Goal: Task Accomplishment & Management: Complete application form

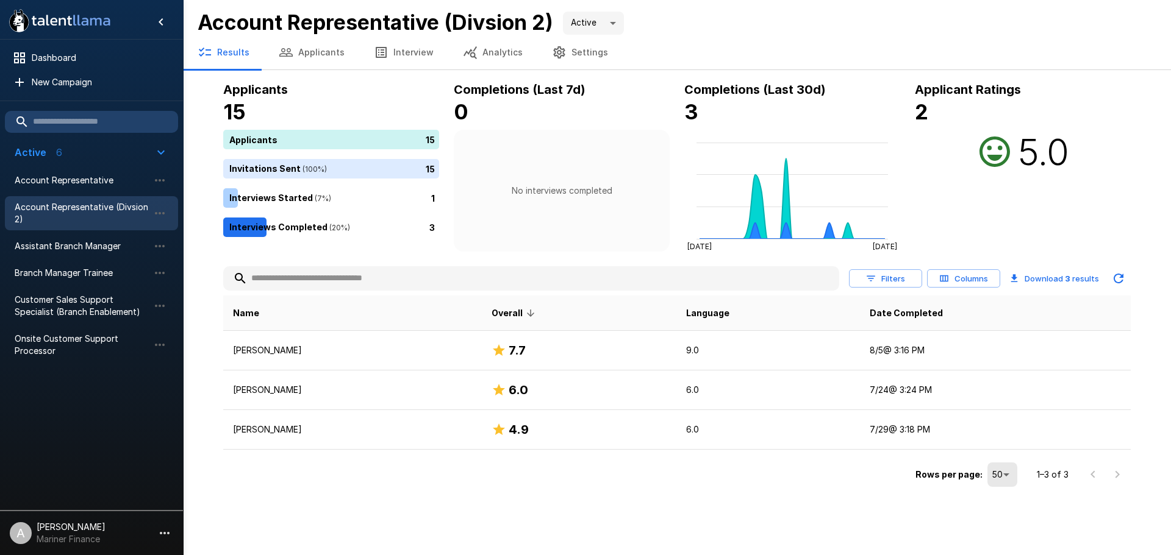
click at [309, 51] on button "Applicants" at bounding box center [311, 52] width 95 height 34
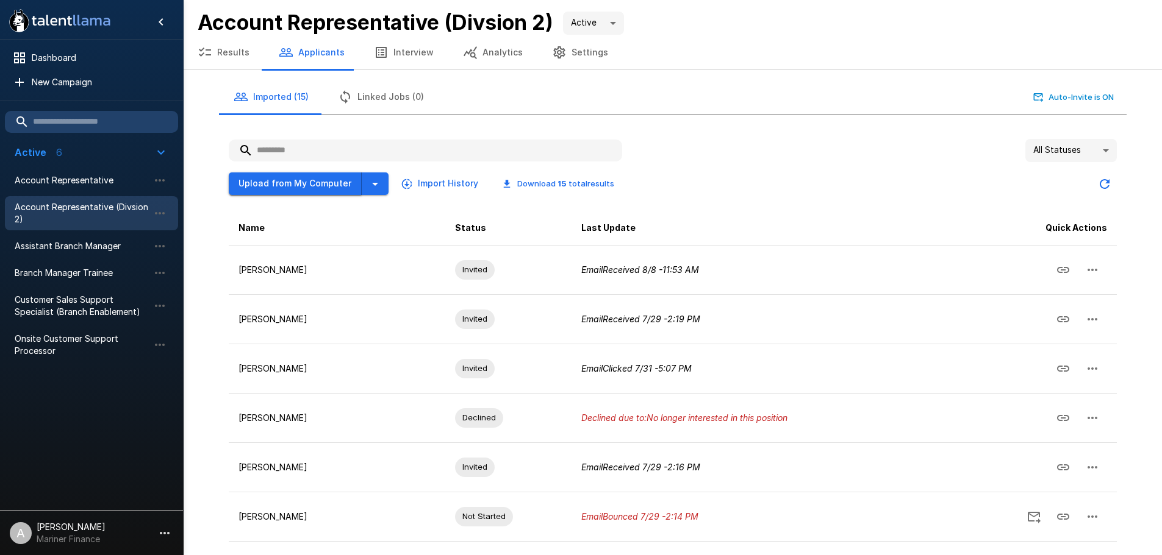
click at [282, 188] on button "Upload from My Computer" at bounding box center [295, 184] width 133 height 23
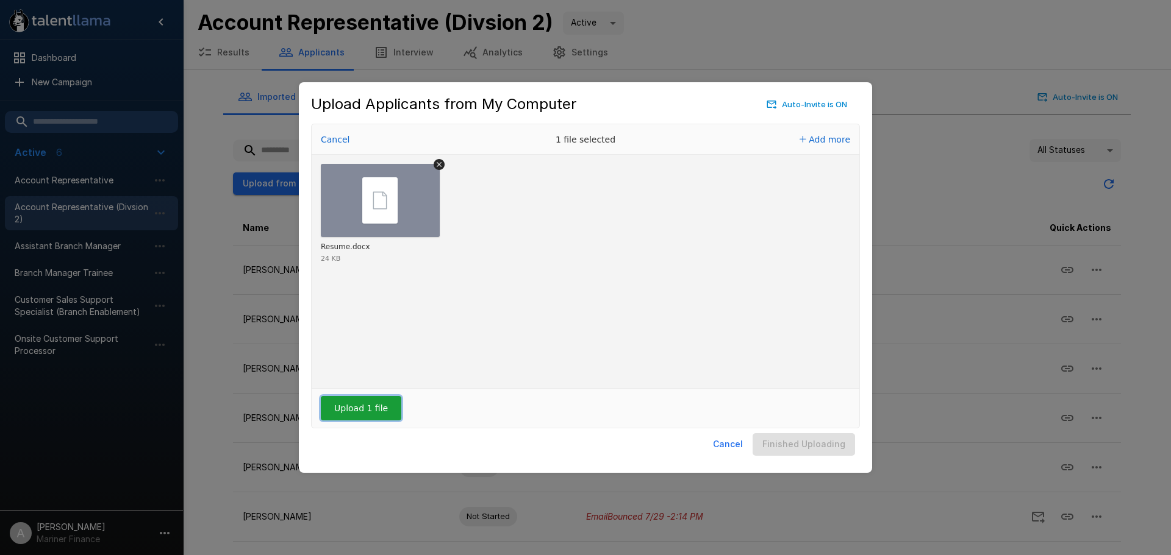
click at [380, 404] on button "Upload 1 file" at bounding box center [361, 408] width 80 height 24
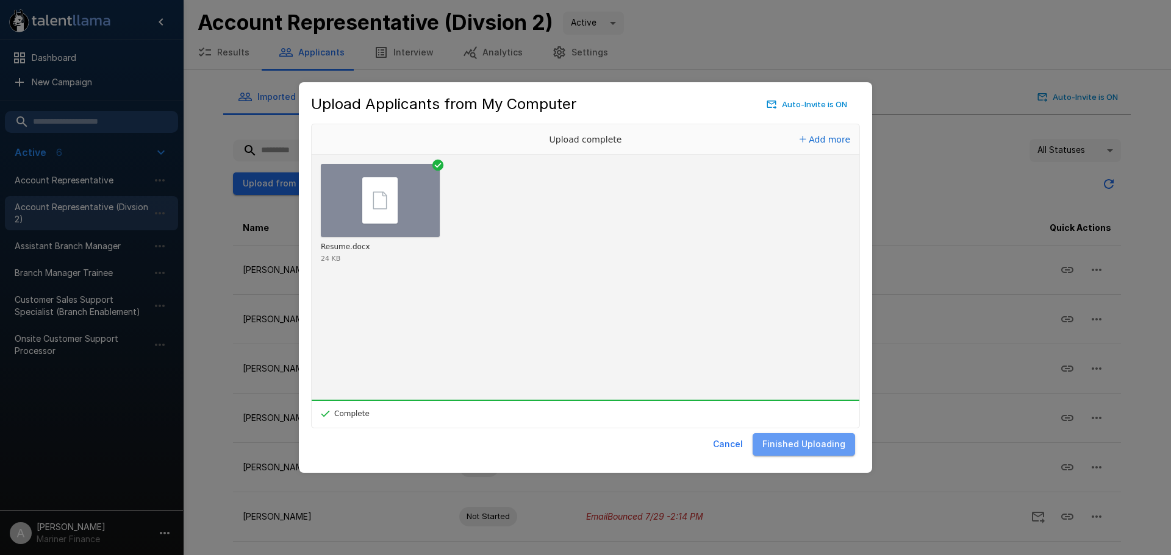
click at [834, 445] on button "Finished Uploading" at bounding box center [803, 445] width 102 height 23
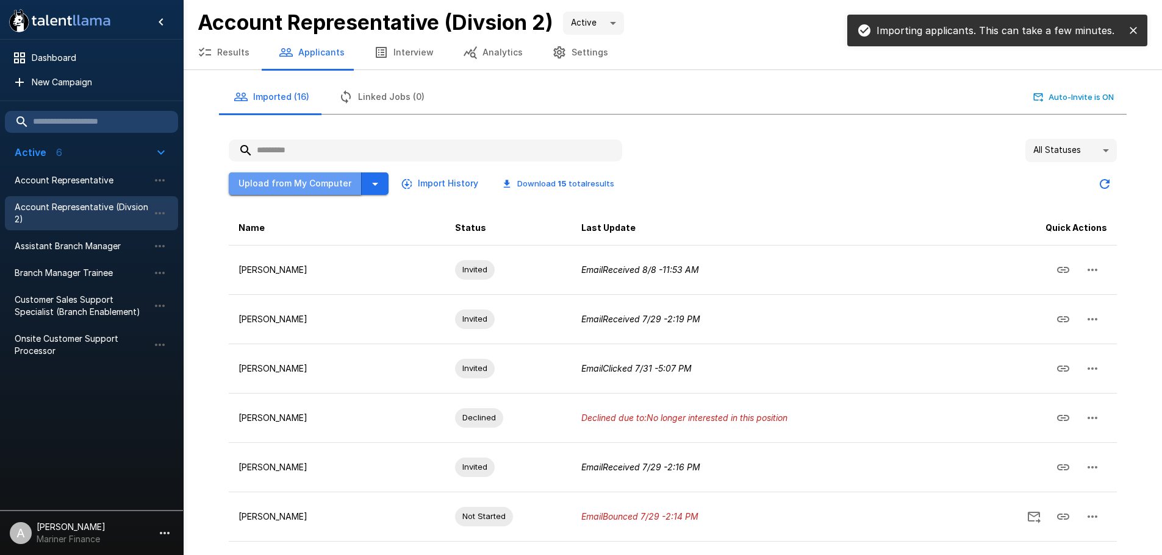
click at [308, 179] on button "Upload from My Computer" at bounding box center [295, 184] width 133 height 23
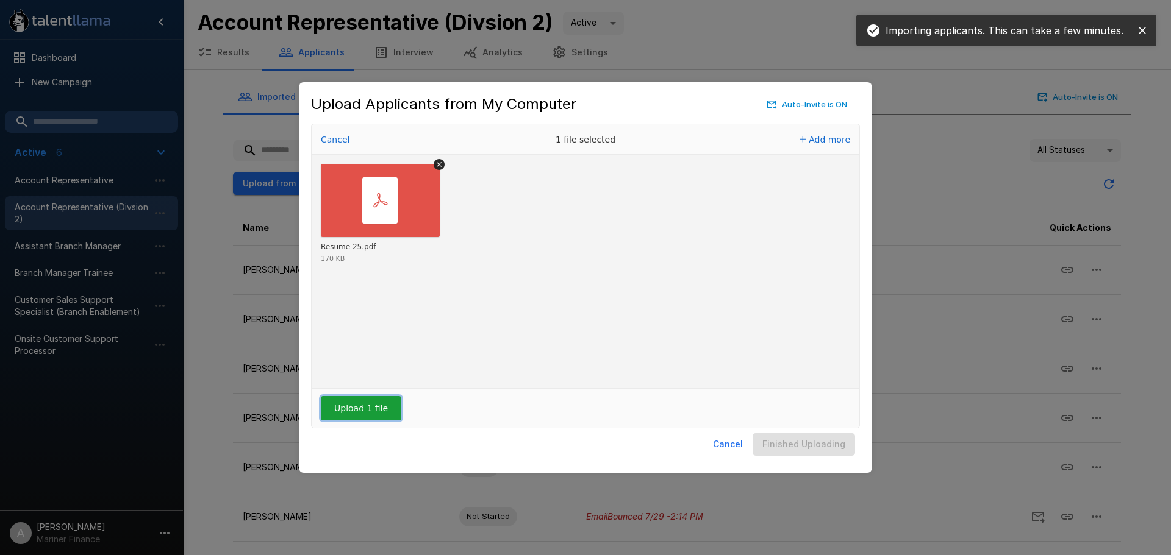
click at [363, 410] on button "Upload 1 file" at bounding box center [361, 408] width 80 height 24
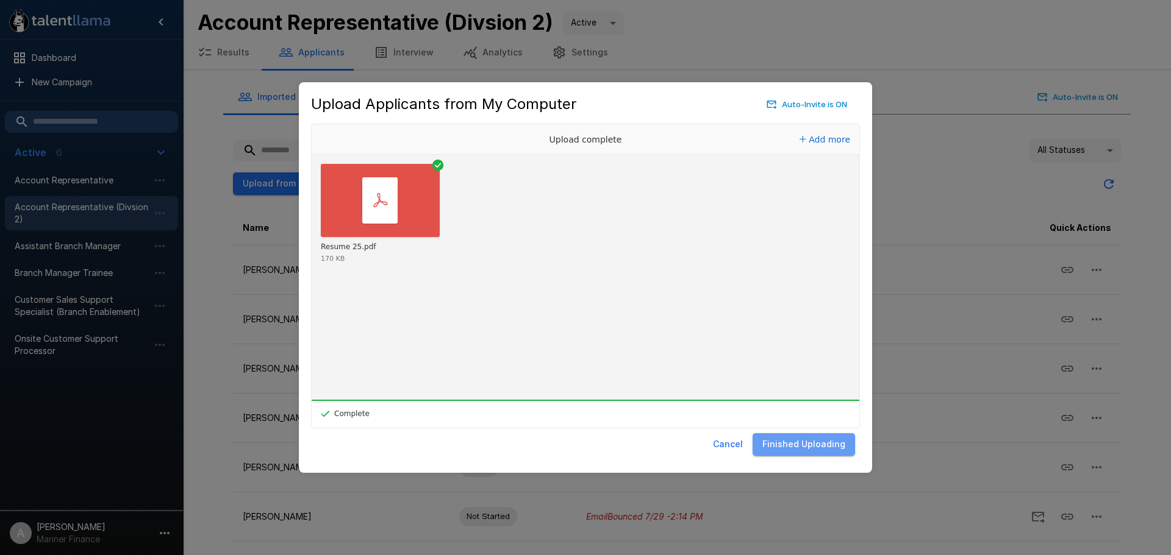
click at [829, 447] on button "Finished Uploading" at bounding box center [803, 445] width 102 height 23
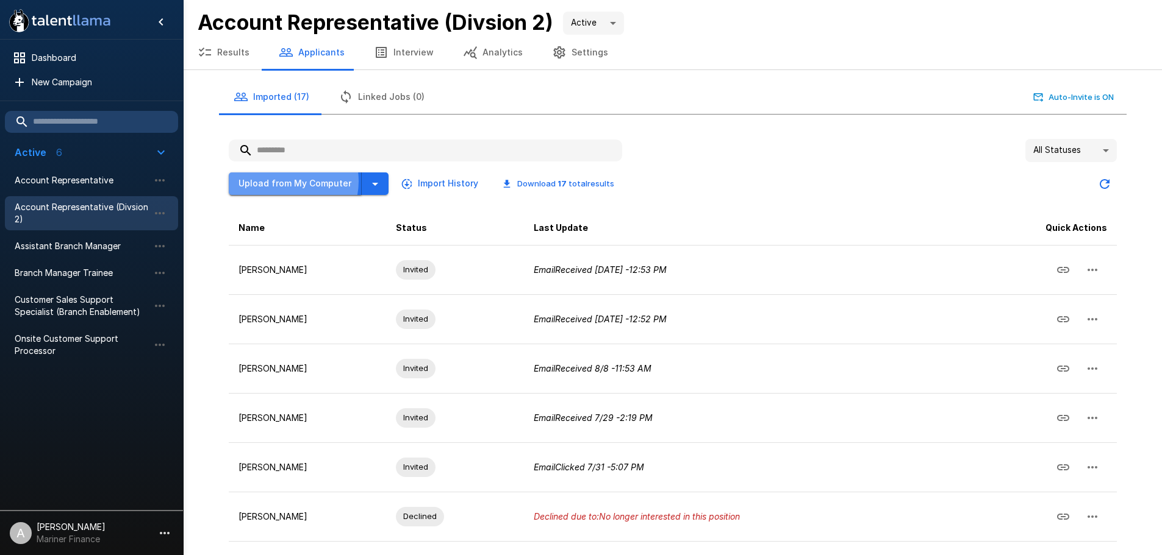
click at [284, 181] on button "Upload from My Computer" at bounding box center [295, 184] width 133 height 23
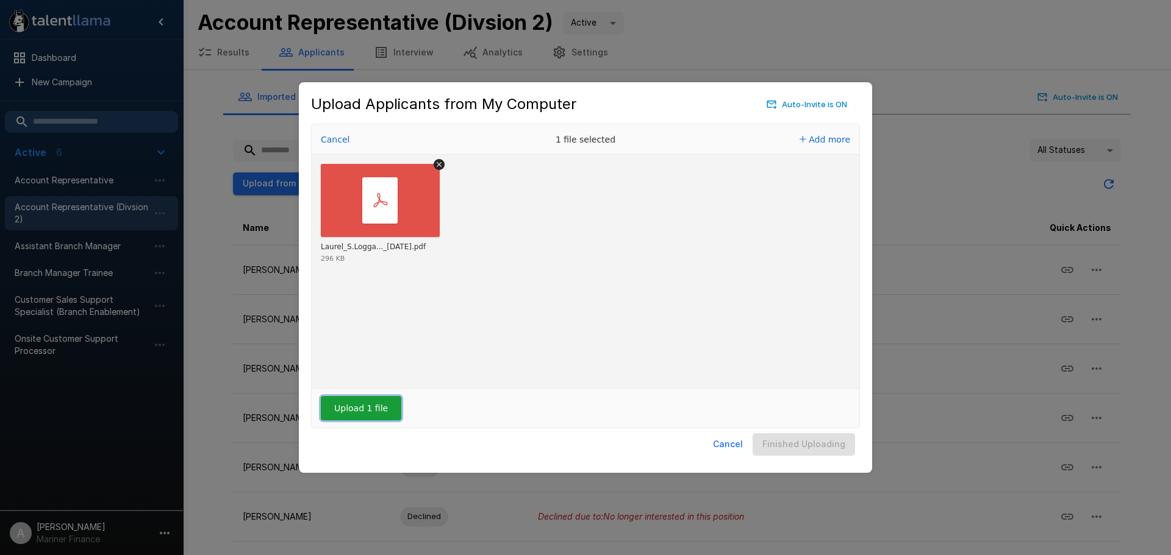
click at [374, 412] on button "Upload 1 file" at bounding box center [361, 408] width 80 height 24
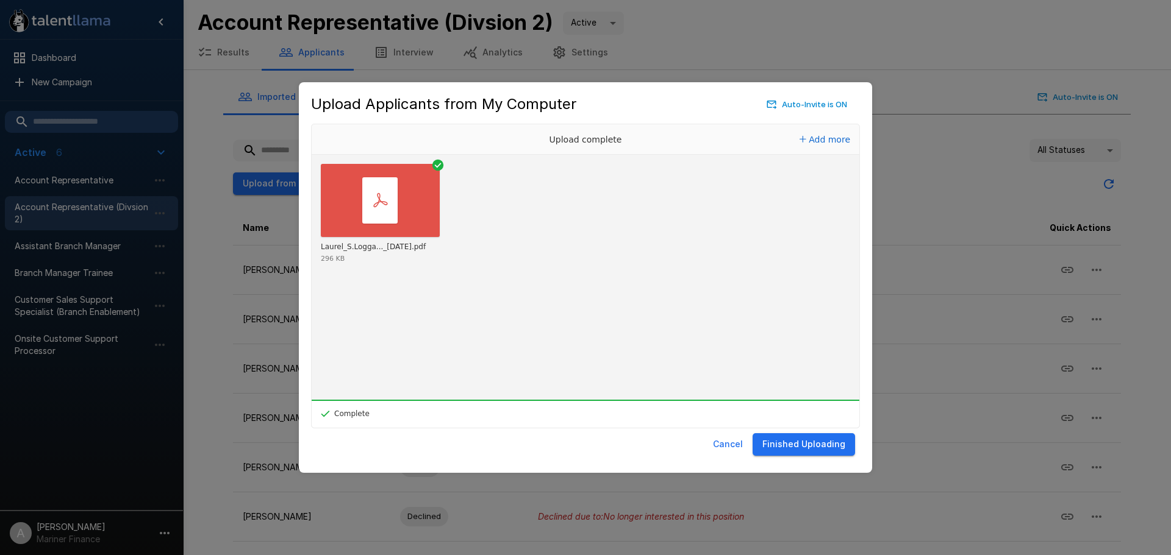
click at [830, 449] on button "Finished Uploading" at bounding box center [803, 445] width 102 height 23
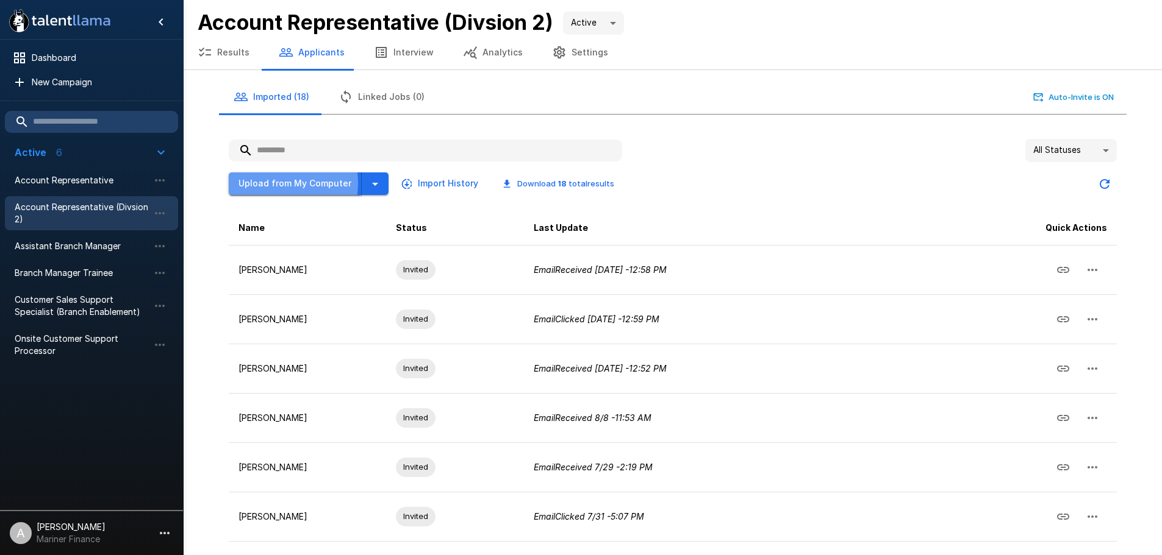
click at [275, 183] on button "Upload from My Computer" at bounding box center [295, 184] width 133 height 23
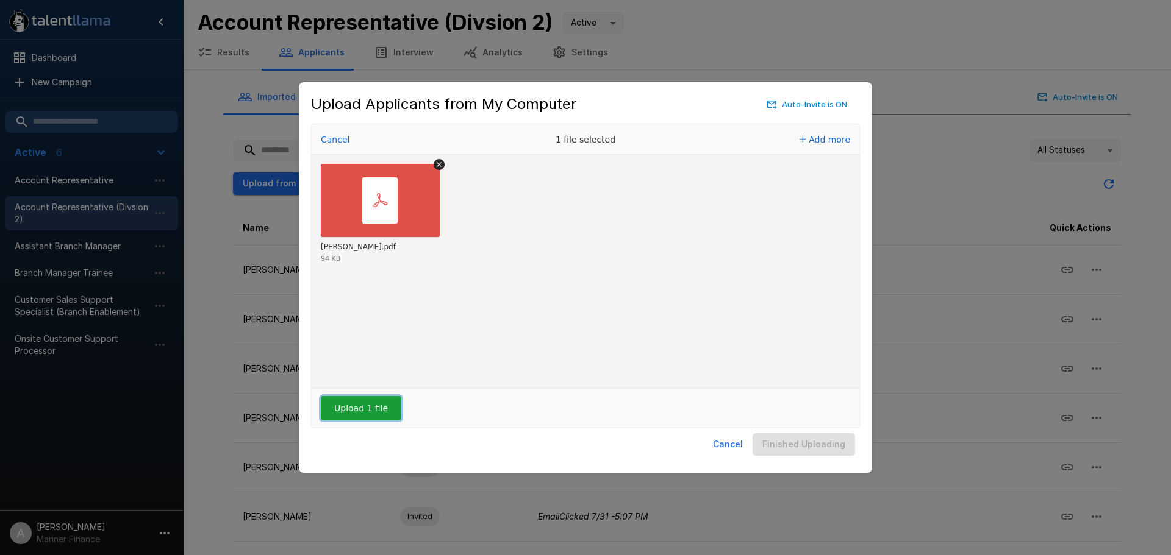
click at [342, 405] on button "Upload 1 file" at bounding box center [361, 408] width 80 height 24
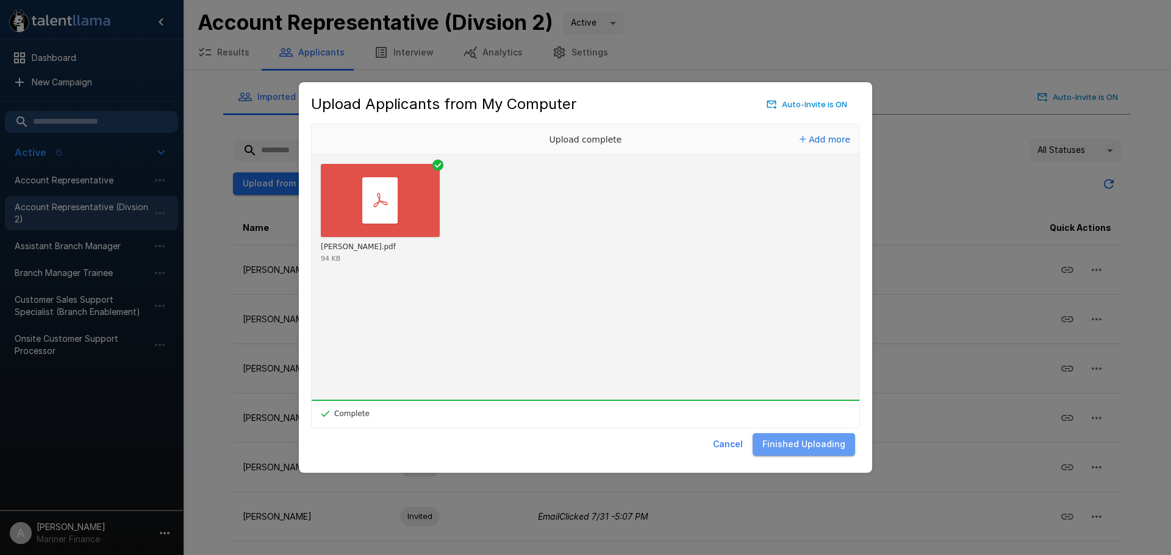
click at [807, 440] on button "Finished Uploading" at bounding box center [803, 445] width 102 height 23
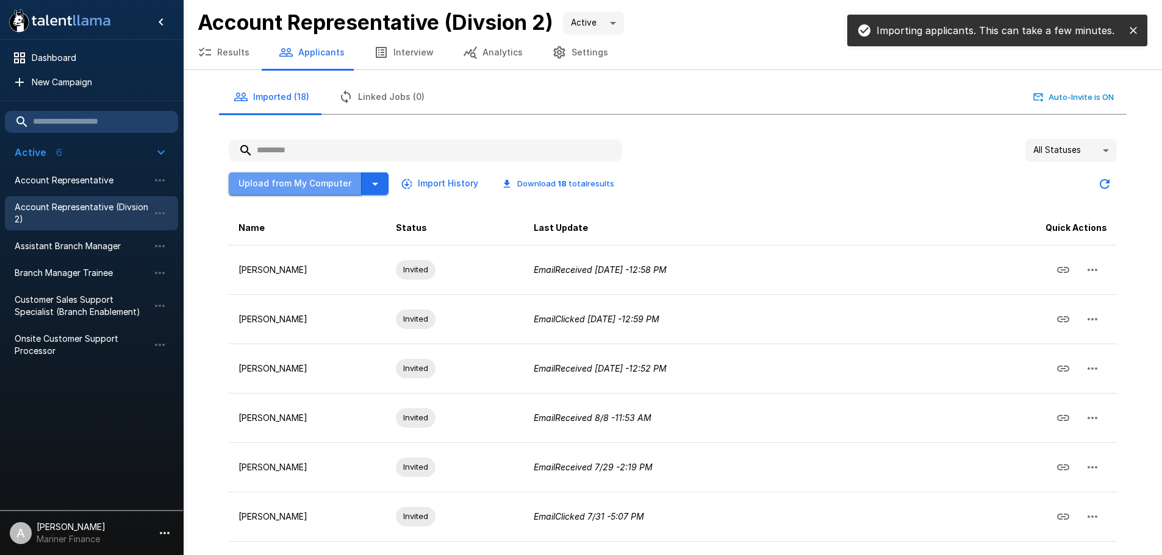
click at [318, 185] on button "Upload from My Computer" at bounding box center [295, 184] width 133 height 23
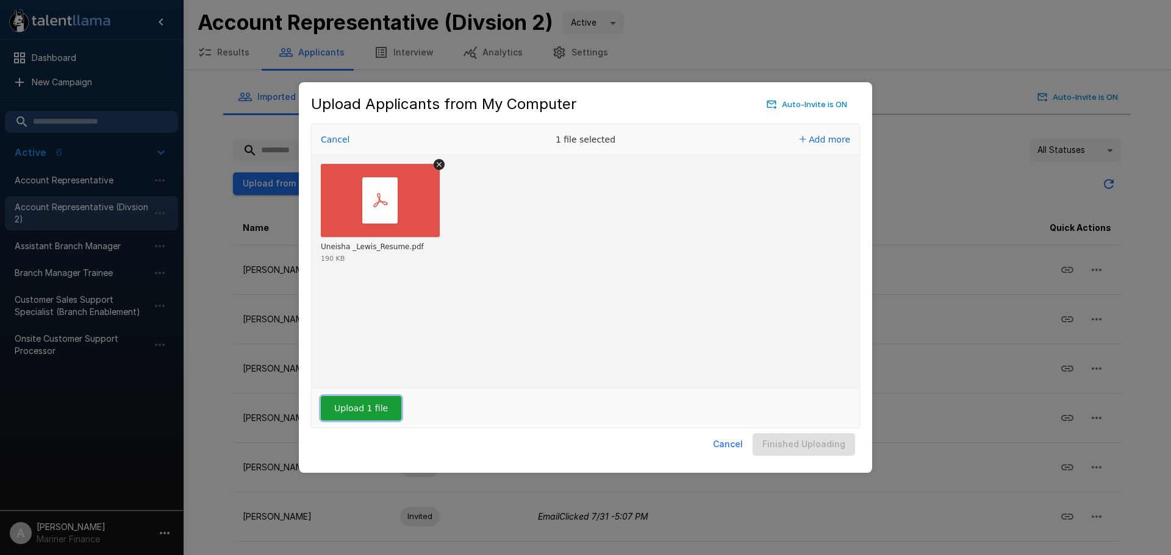
click at [362, 403] on button "Upload 1 file" at bounding box center [361, 408] width 80 height 24
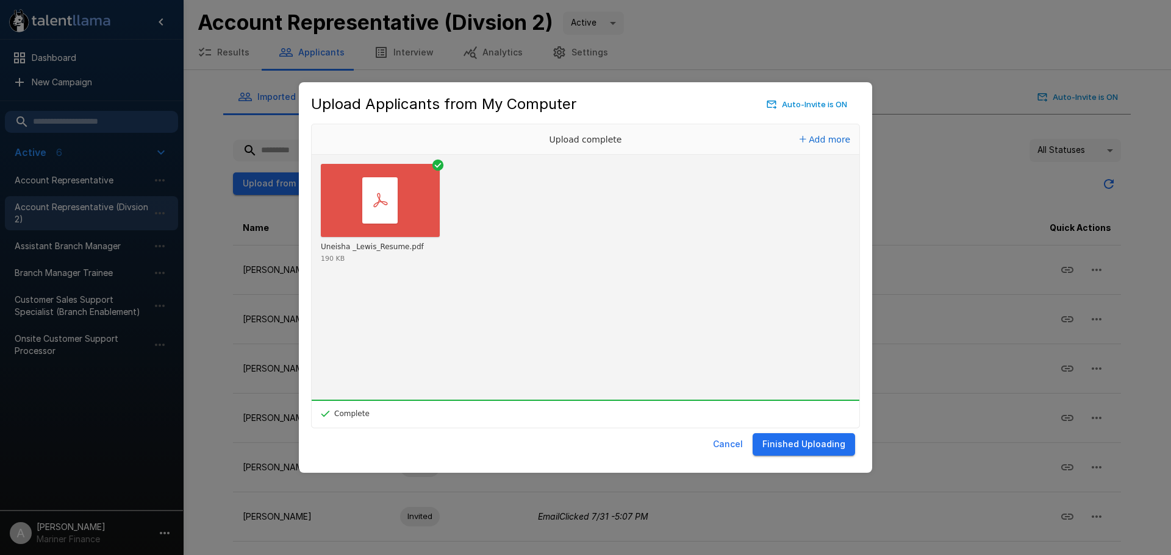
click at [810, 446] on button "Finished Uploading" at bounding box center [803, 445] width 102 height 23
